Goal: Find specific page/section: Find specific page/section

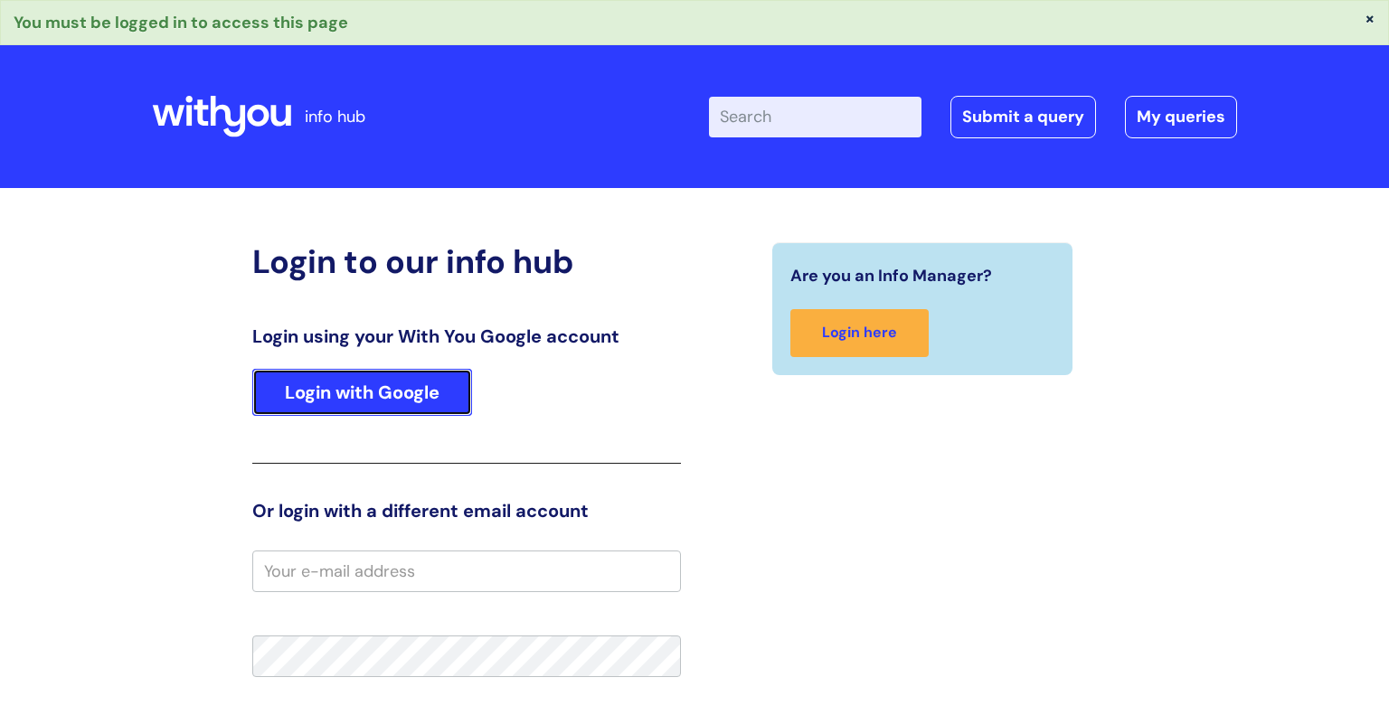
click at [414, 383] on link "Login with Google" at bounding box center [362, 392] width 220 height 47
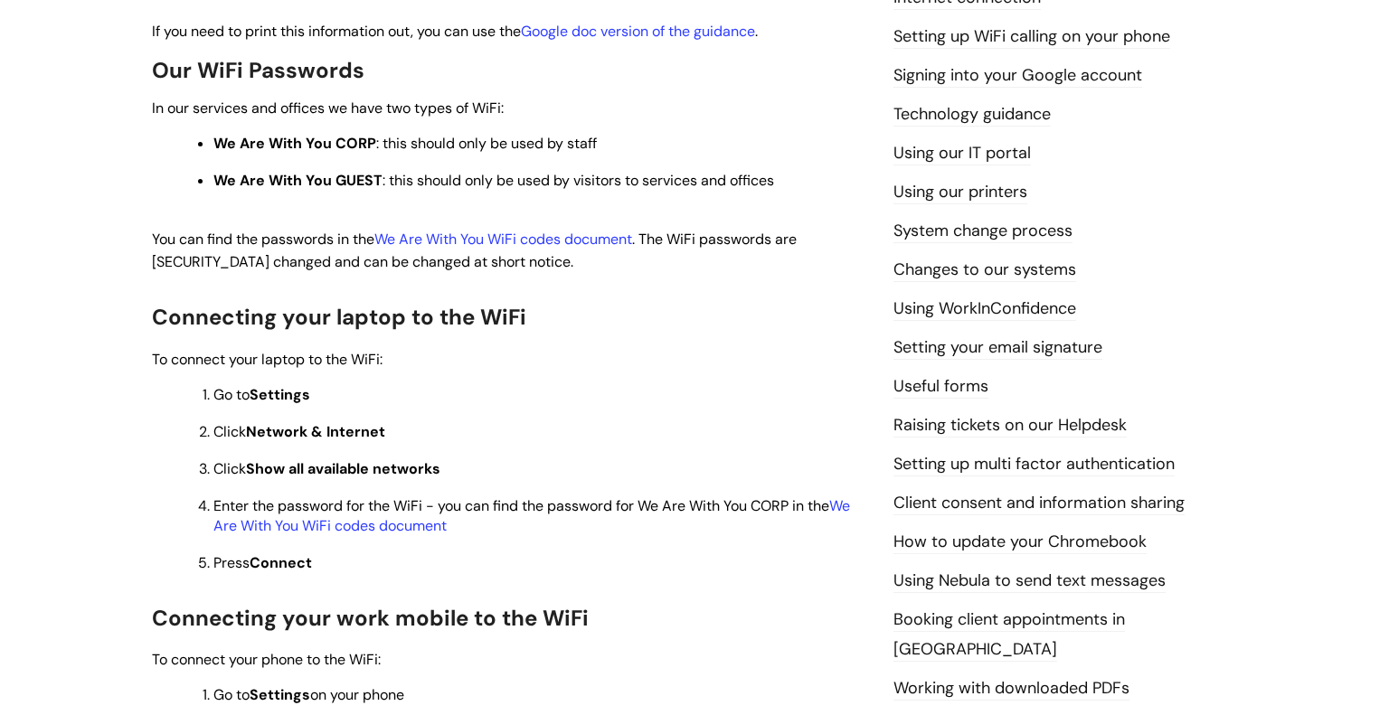
scroll to position [429, 0]
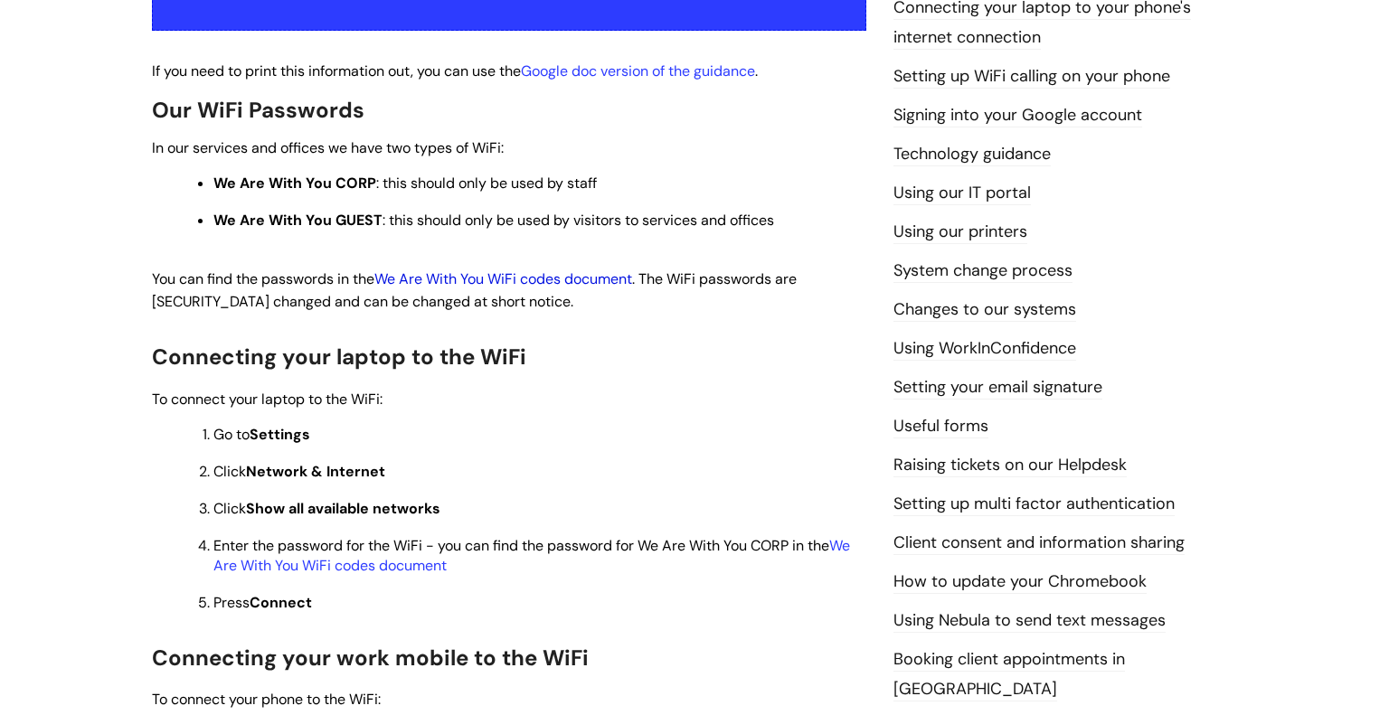
click at [480, 280] on link "We Are With You WiFi codes document" at bounding box center [503, 279] width 258 height 19
